Goal: Check status: Check status

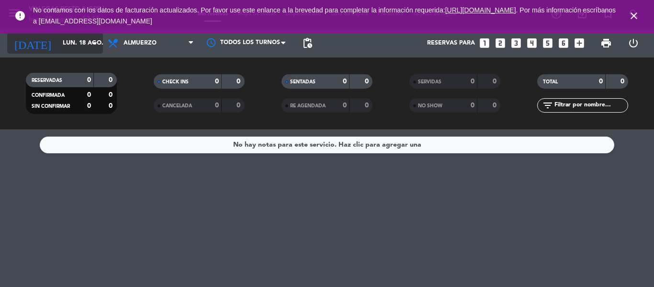
click at [83, 42] on input "lun. 18 ago." at bounding box center [98, 43] width 81 height 16
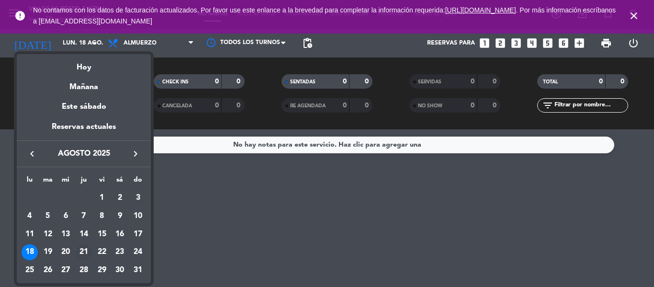
click at [84, 252] on div "21" at bounding box center [84, 252] width 16 height 16
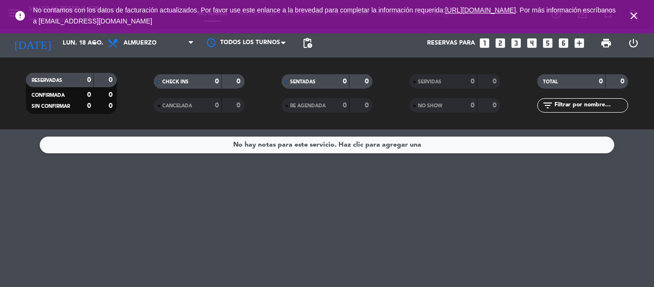
type input "jue. 21 ago."
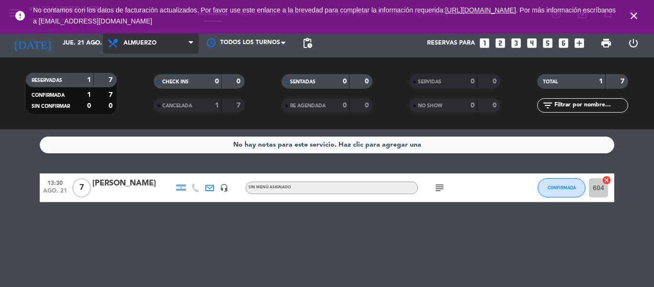
click at [136, 53] on span "Almuerzo" at bounding box center [151, 43] width 96 height 21
click at [153, 109] on div "menu [PERSON_NAME] Resto & Grill [DATE] 18. agosto - 12:51 Mis reservas Mapa de…" at bounding box center [327, 64] width 654 height 129
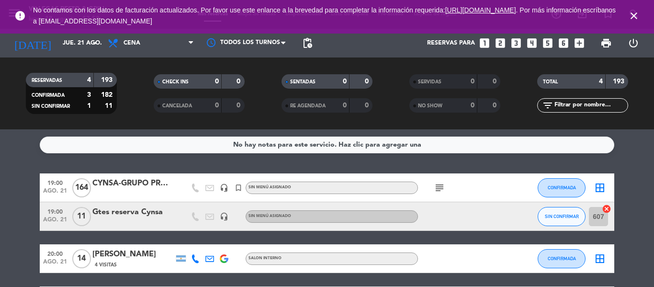
click at [132, 184] on div "CYNSA-GRUPO PROCAPS" at bounding box center [132, 183] width 81 height 12
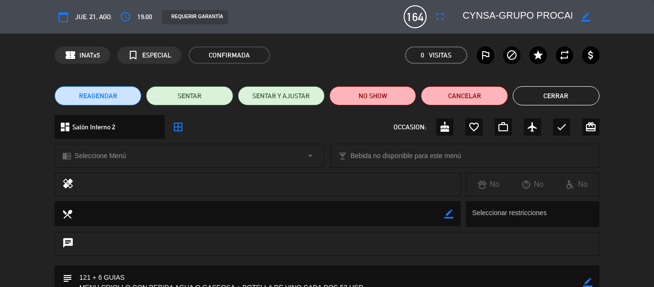
click at [575, 99] on button "Cerrar" at bounding box center [556, 95] width 87 height 19
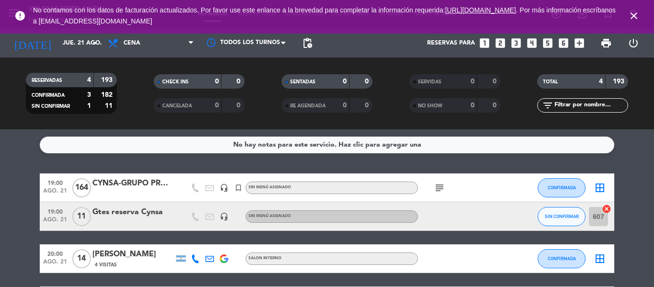
click at [119, 215] on div "Gtes reserva Cynsa" at bounding box center [132, 212] width 81 height 12
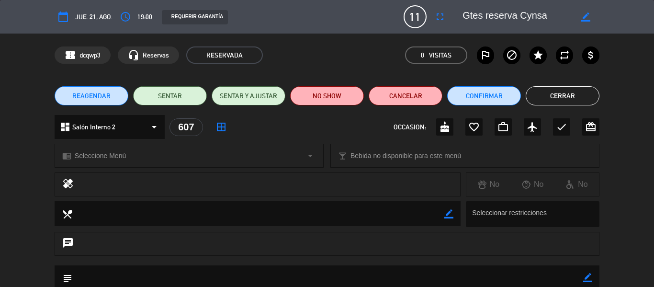
click at [561, 93] on button "Cerrar" at bounding box center [563, 95] width 74 height 19
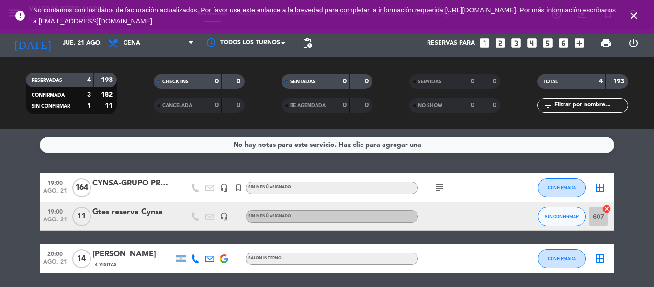
click at [134, 249] on div "[PERSON_NAME]" at bounding box center [132, 254] width 81 height 12
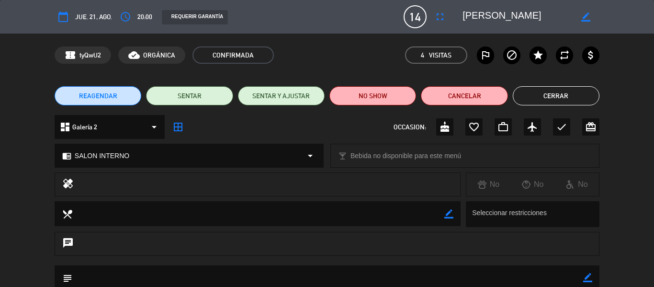
click at [581, 98] on button "Cerrar" at bounding box center [556, 95] width 87 height 19
